Goal: Information Seeking & Learning: Learn about a topic

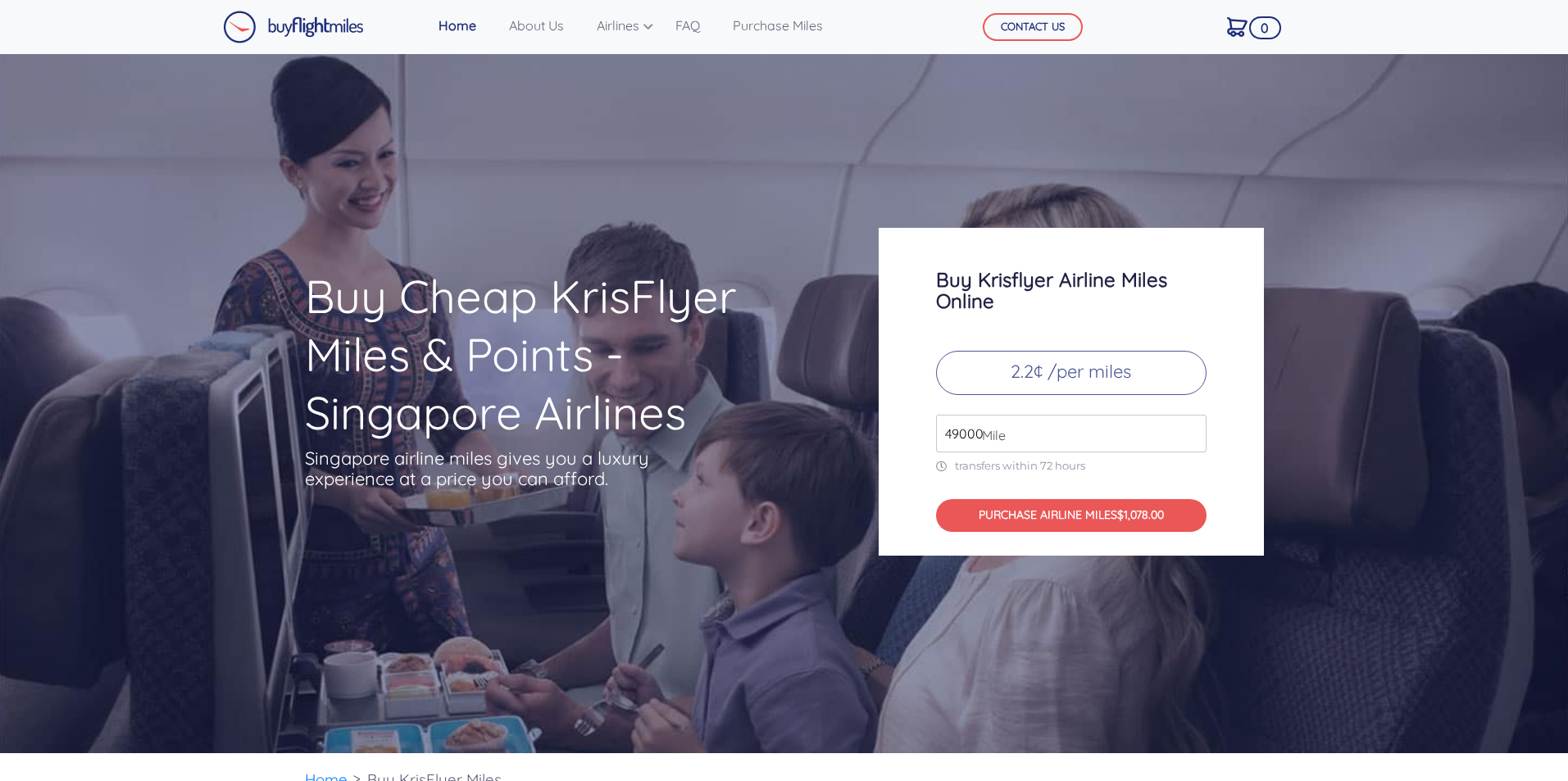
click at [1111, 436] on input "49000" at bounding box center [1071, 433] width 271 height 38
click at [1194, 428] on input "50000" at bounding box center [1071, 433] width 271 height 38
click at [1194, 428] on input "51000" at bounding box center [1071, 433] width 271 height 38
click at [1194, 428] on input "52000" at bounding box center [1071, 433] width 271 height 38
click at [1194, 428] on input "53000" at bounding box center [1071, 433] width 271 height 38
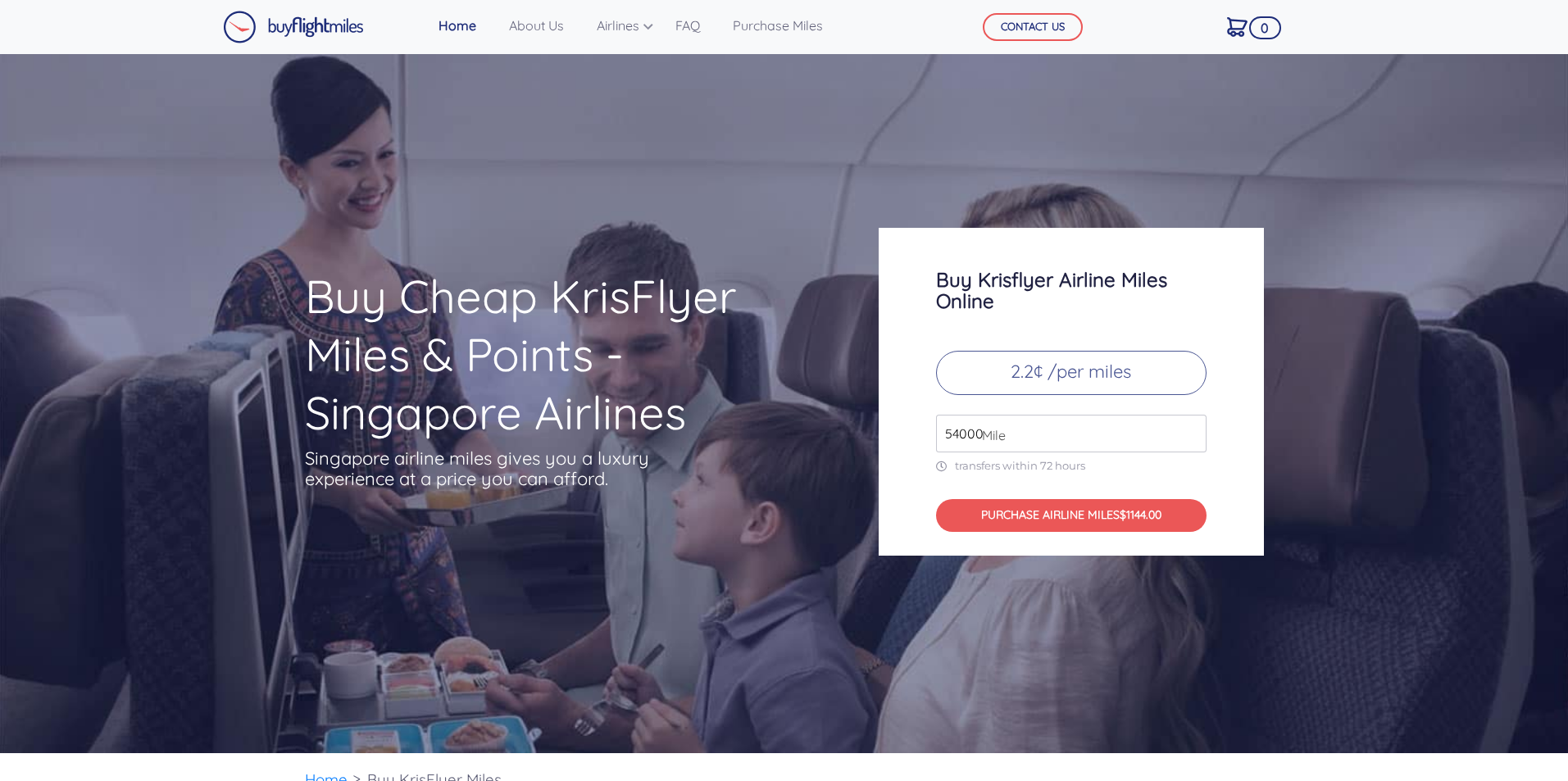
click at [1194, 428] on input "54000" at bounding box center [1071, 433] width 271 height 38
click at [1194, 428] on input "55000" at bounding box center [1071, 433] width 271 height 38
click at [1194, 428] on input "56000" at bounding box center [1071, 433] width 271 height 38
click at [1194, 428] on input "57000" at bounding box center [1071, 433] width 271 height 38
click at [1194, 428] on input "58000" at bounding box center [1071, 433] width 271 height 38
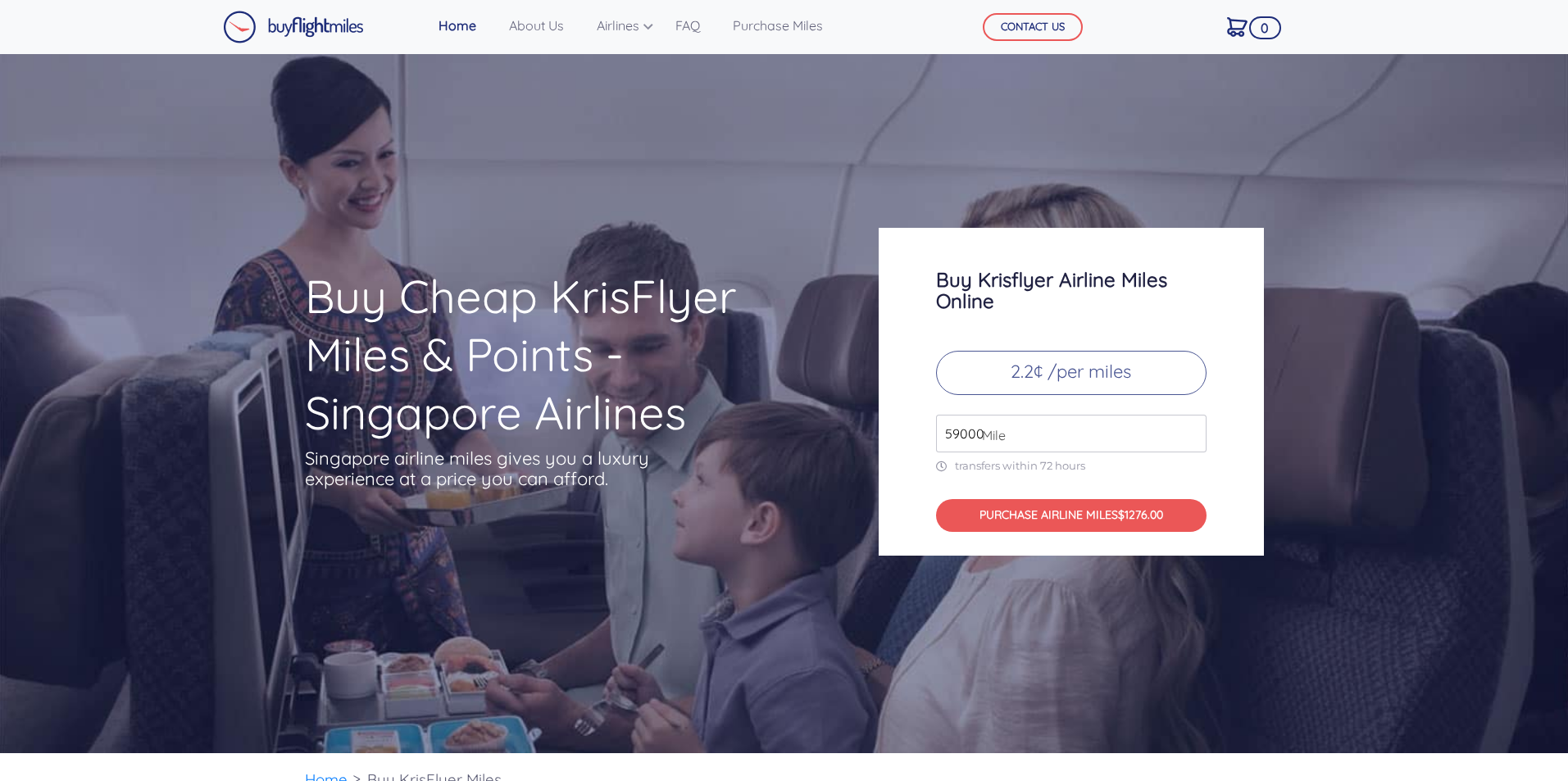
click at [1194, 428] on input "59000" at bounding box center [1071, 433] width 271 height 38
click at [1194, 428] on input "60000" at bounding box center [1071, 433] width 271 height 38
click at [1194, 428] on input "61000" at bounding box center [1071, 433] width 271 height 38
click at [1194, 428] on input "62000" at bounding box center [1071, 433] width 271 height 38
click at [1194, 428] on input "63000" at bounding box center [1071, 433] width 271 height 38
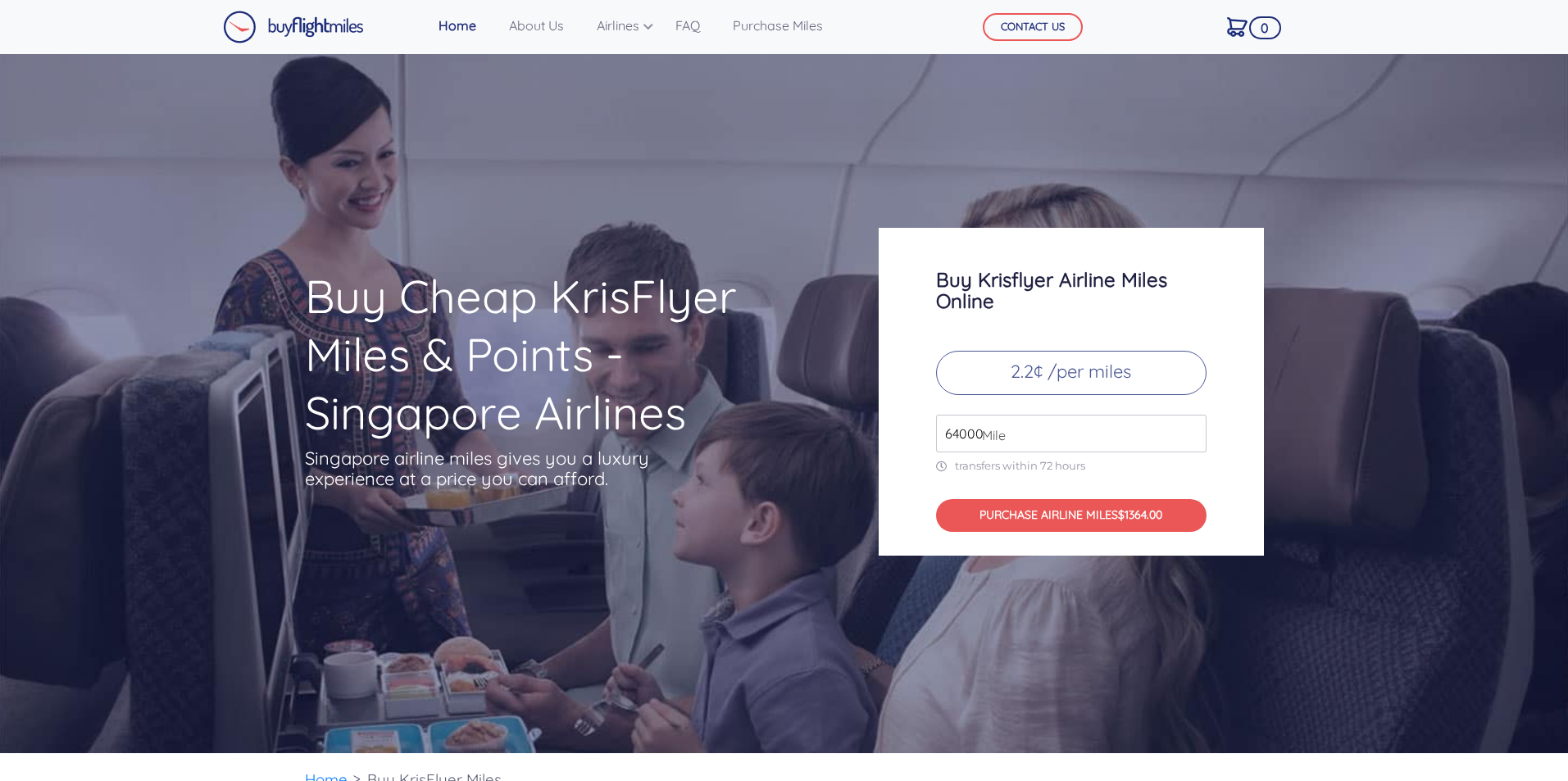
click at [1194, 428] on input "64000" at bounding box center [1071, 433] width 271 height 38
click at [1190, 424] on input "65000" at bounding box center [1071, 433] width 271 height 38
click at [1190, 424] on input "66000" at bounding box center [1071, 433] width 271 height 38
click at [1190, 424] on input "67000" at bounding box center [1071, 433] width 271 height 38
click at [1190, 424] on input "68000" at bounding box center [1071, 433] width 271 height 38
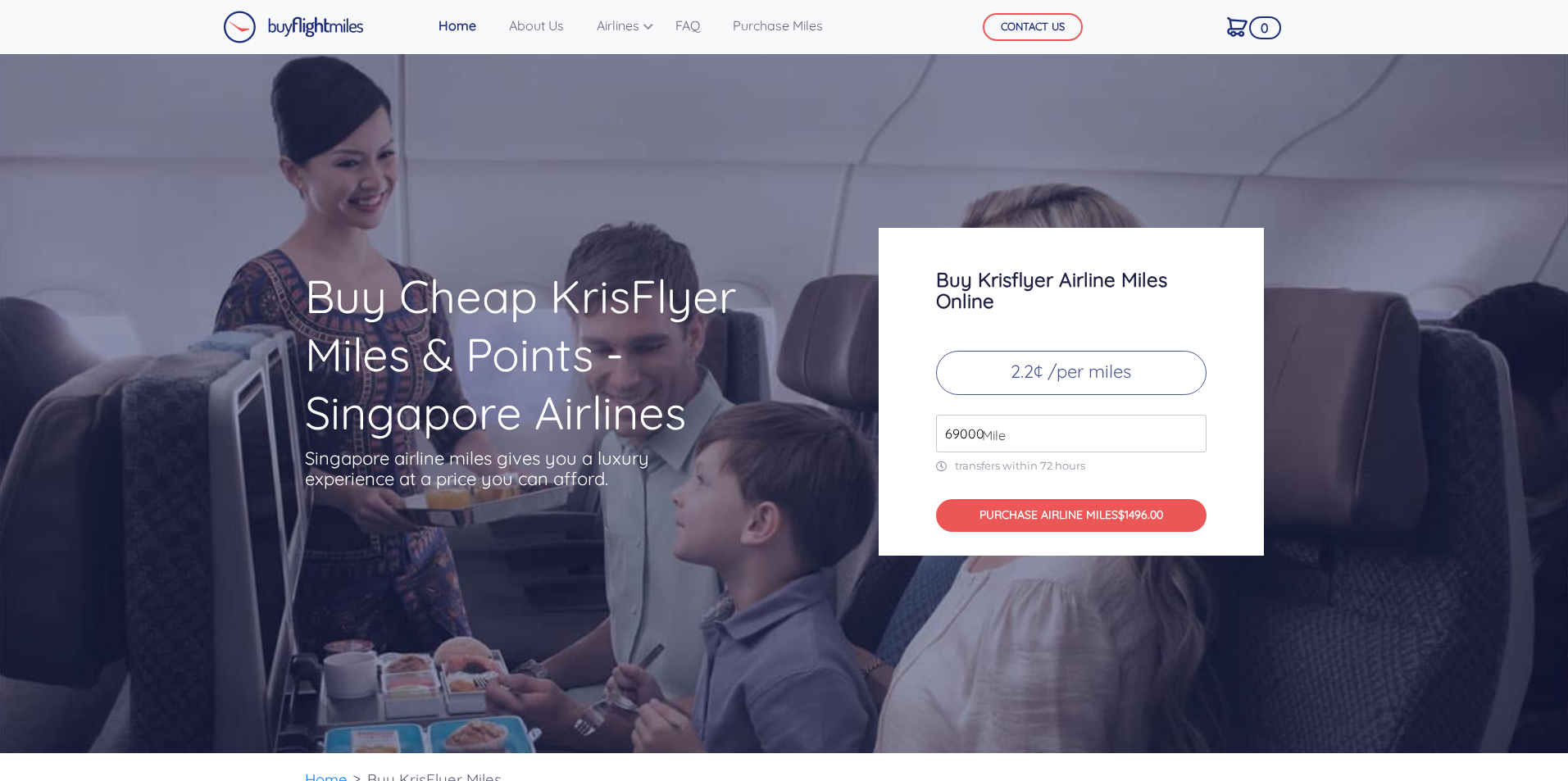
click at [1190, 424] on input "69000" at bounding box center [1071, 433] width 271 height 38
click at [1190, 424] on input "70000" at bounding box center [1071, 433] width 271 height 38
click at [1190, 424] on input "71000" at bounding box center [1071, 433] width 271 height 38
click at [1190, 424] on input "72000" at bounding box center [1071, 433] width 271 height 38
click at [1192, 445] on input "72000" at bounding box center [1071, 433] width 271 height 38
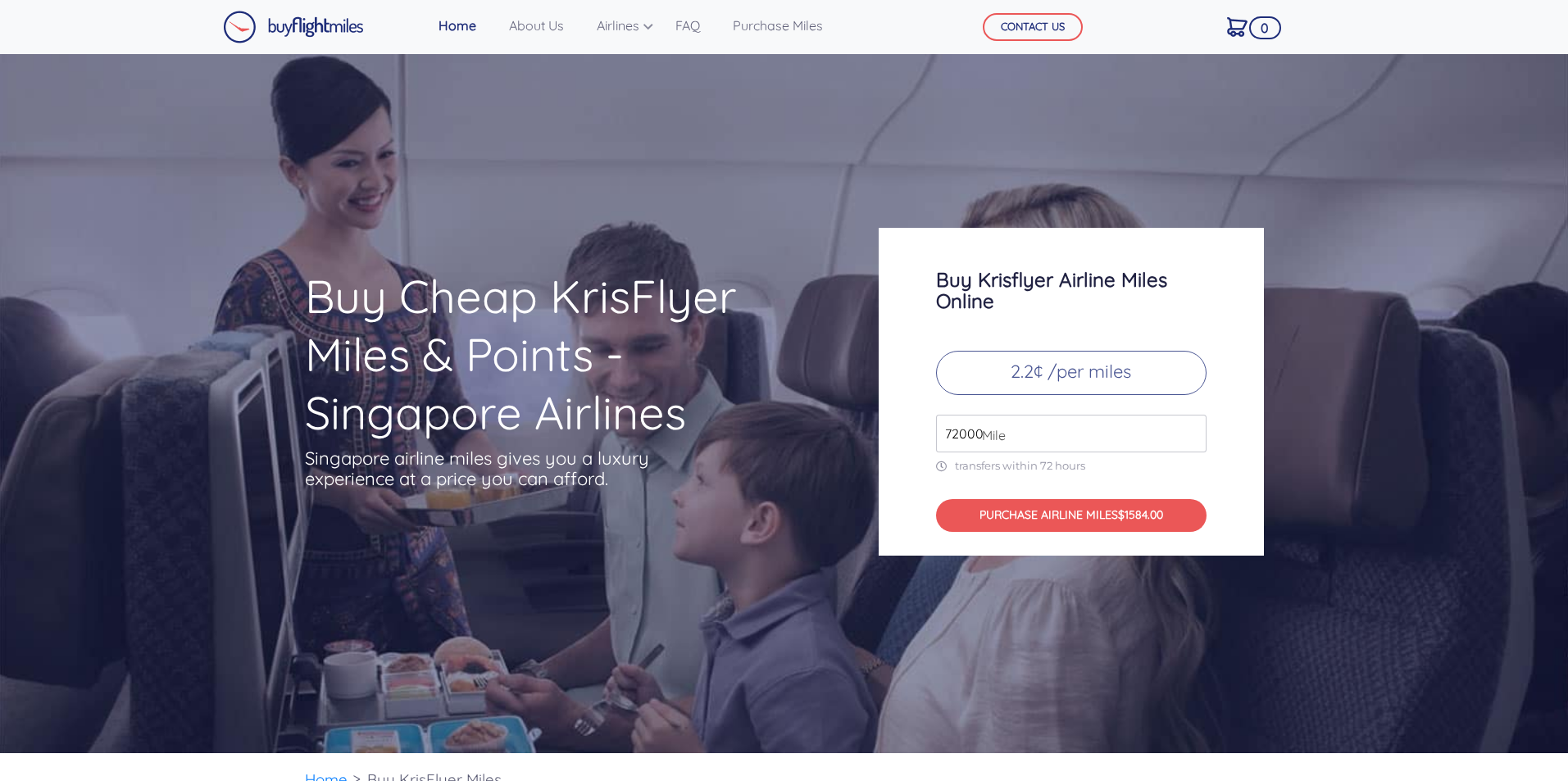
click at [1192, 445] on input "72000" at bounding box center [1071, 433] width 271 height 38
click at [1192, 447] on input "72000" at bounding box center [1071, 433] width 271 height 38
click at [1183, 442] on input "72000" at bounding box center [1071, 433] width 271 height 38
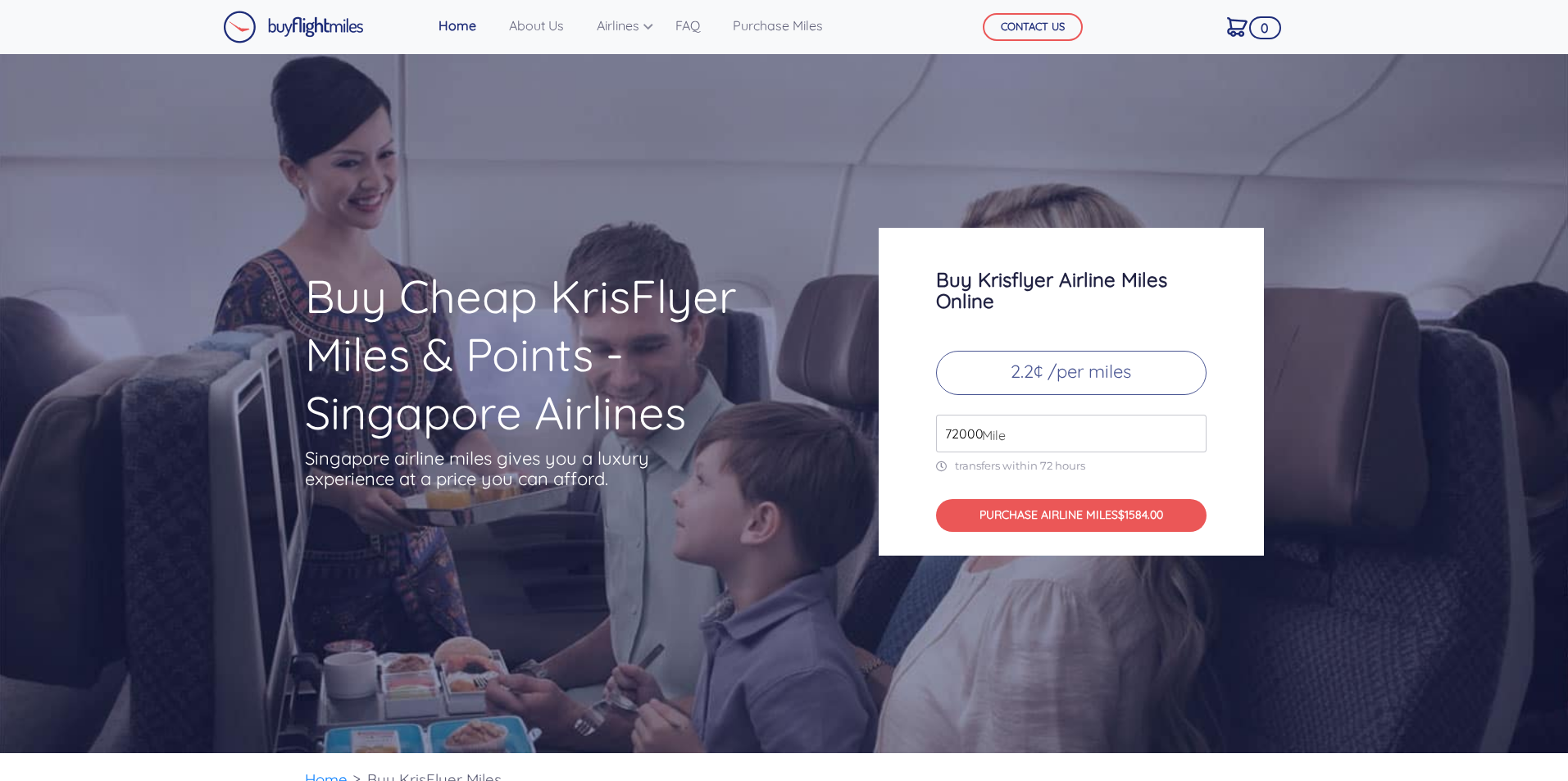
click at [1183, 442] on input "72000" at bounding box center [1071, 433] width 271 height 38
click at [1197, 440] on input "71000" at bounding box center [1071, 433] width 271 height 38
click at [1197, 440] on input "70000" at bounding box center [1071, 433] width 271 height 38
click at [1197, 440] on input "69000" at bounding box center [1071, 433] width 271 height 38
click at [1194, 440] on input "68000" at bounding box center [1071, 433] width 271 height 38
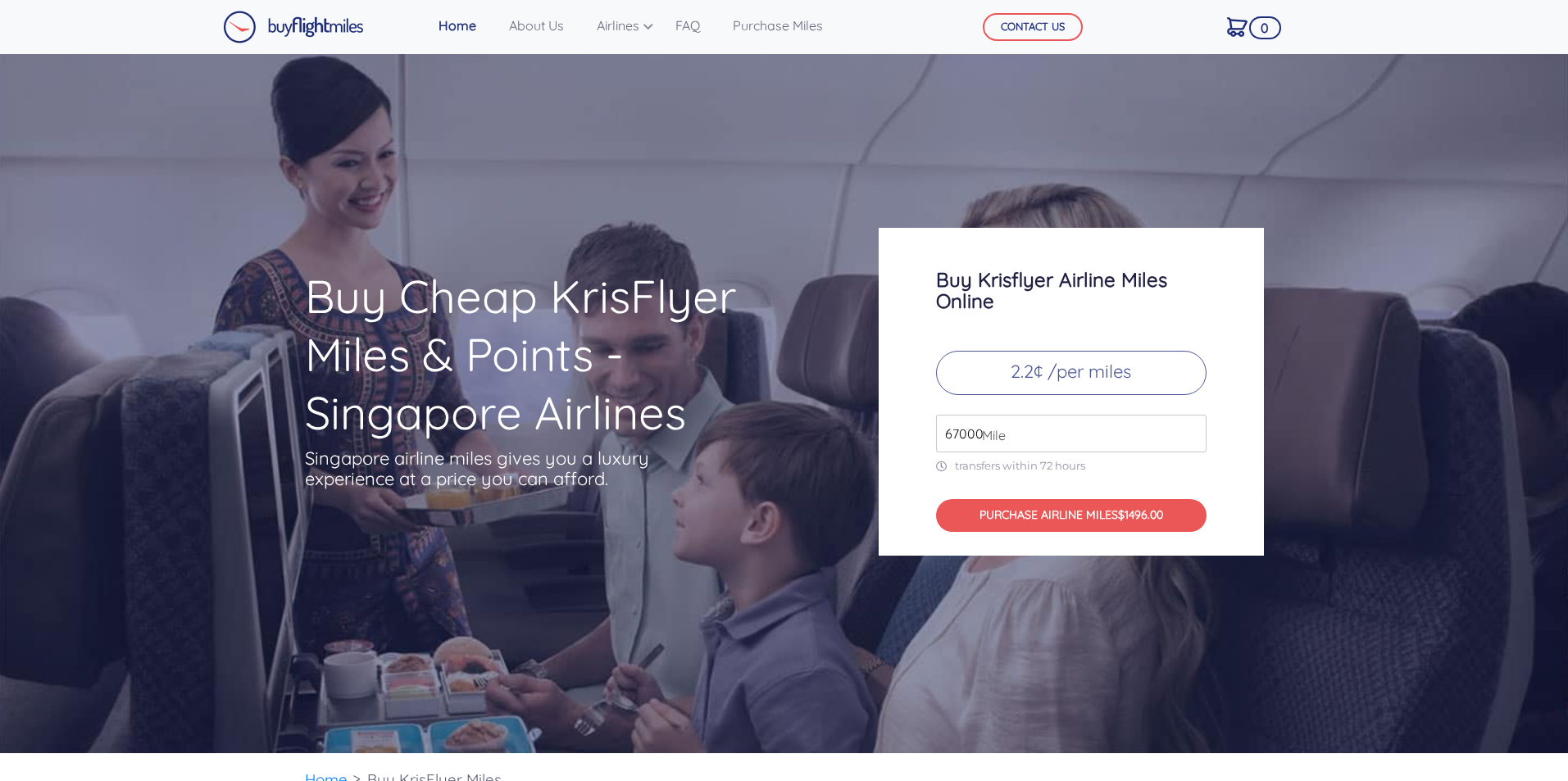
click at [1193, 441] on input "67000" at bounding box center [1071, 433] width 271 height 38
click at [1193, 441] on input "66000" at bounding box center [1071, 433] width 271 height 38
click at [1197, 442] on input "65000" at bounding box center [1071, 433] width 271 height 38
click at [1198, 442] on input "65000" at bounding box center [1071, 433] width 271 height 38
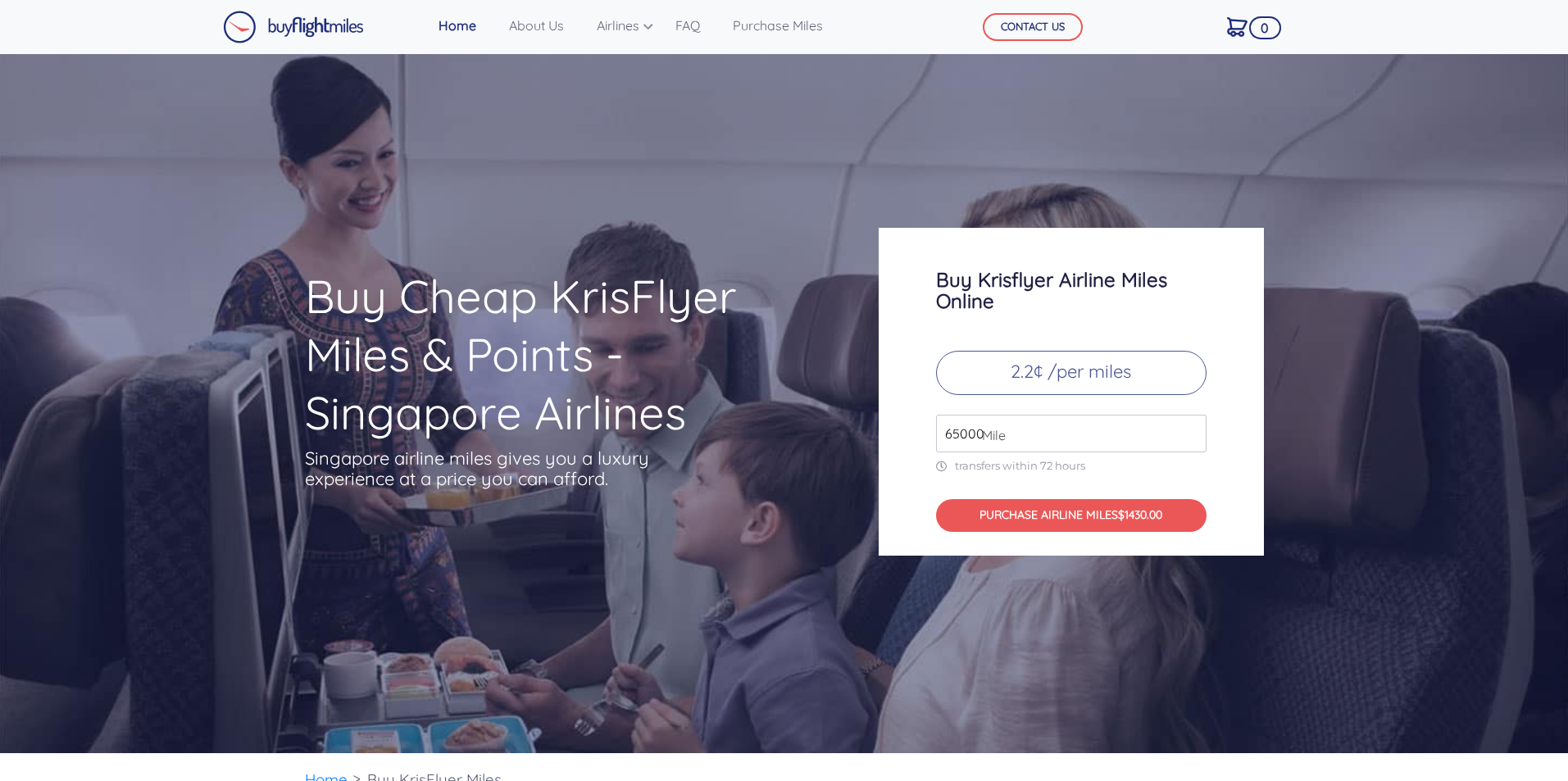
click at [1198, 442] on input "65000" at bounding box center [1071, 433] width 271 height 38
click at [1194, 440] on input "64000" at bounding box center [1071, 433] width 271 height 38
click at [1194, 440] on input "63000" at bounding box center [1071, 433] width 271 height 38
click at [1193, 440] on input "62000" at bounding box center [1071, 433] width 271 height 38
click at [1193, 440] on input "61000" at bounding box center [1071, 433] width 271 height 38
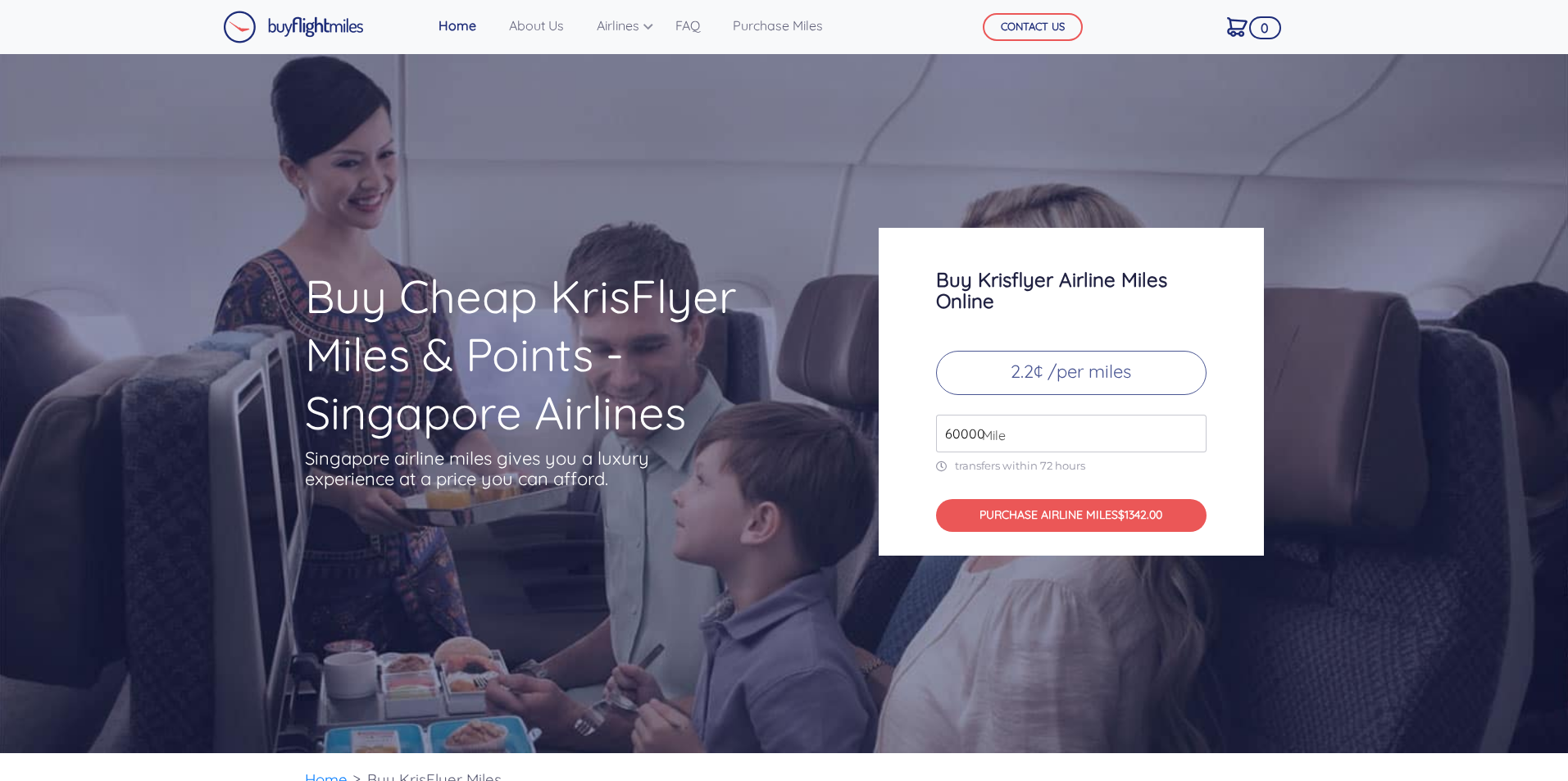
click at [1193, 440] on input "60000" at bounding box center [1071, 433] width 271 height 38
click at [1193, 440] on input "59000" at bounding box center [1071, 433] width 271 height 38
click at [1193, 440] on input "58000" at bounding box center [1071, 433] width 271 height 38
type input "57000"
click at [1193, 440] on input "57000" at bounding box center [1071, 433] width 271 height 38
